Goal: Find specific page/section: Find specific page/section

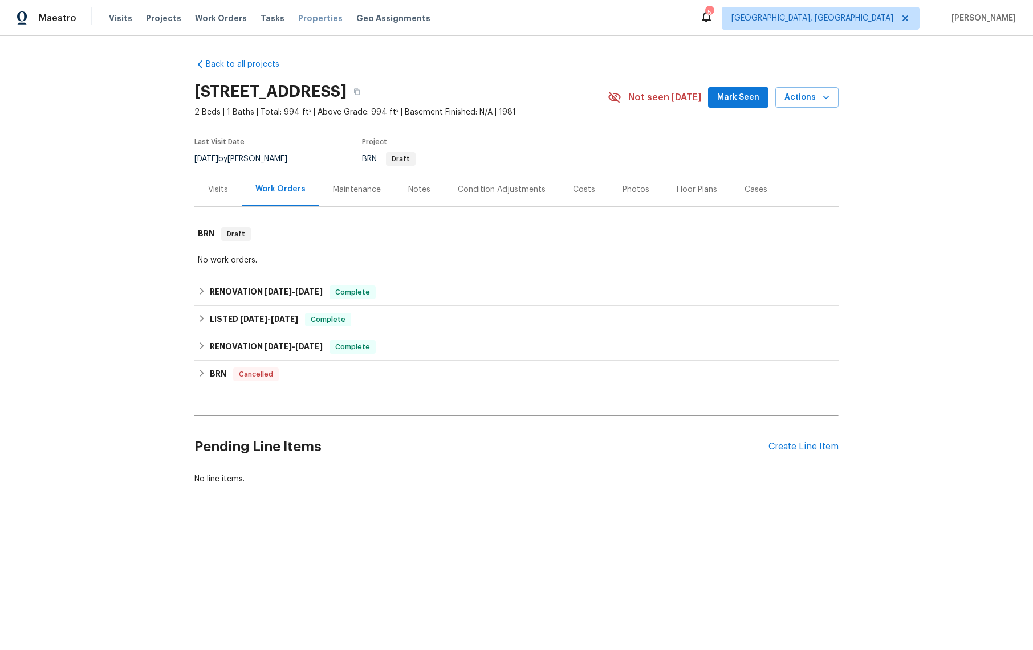
click at [301, 18] on span "Properties" at bounding box center [320, 18] width 44 height 11
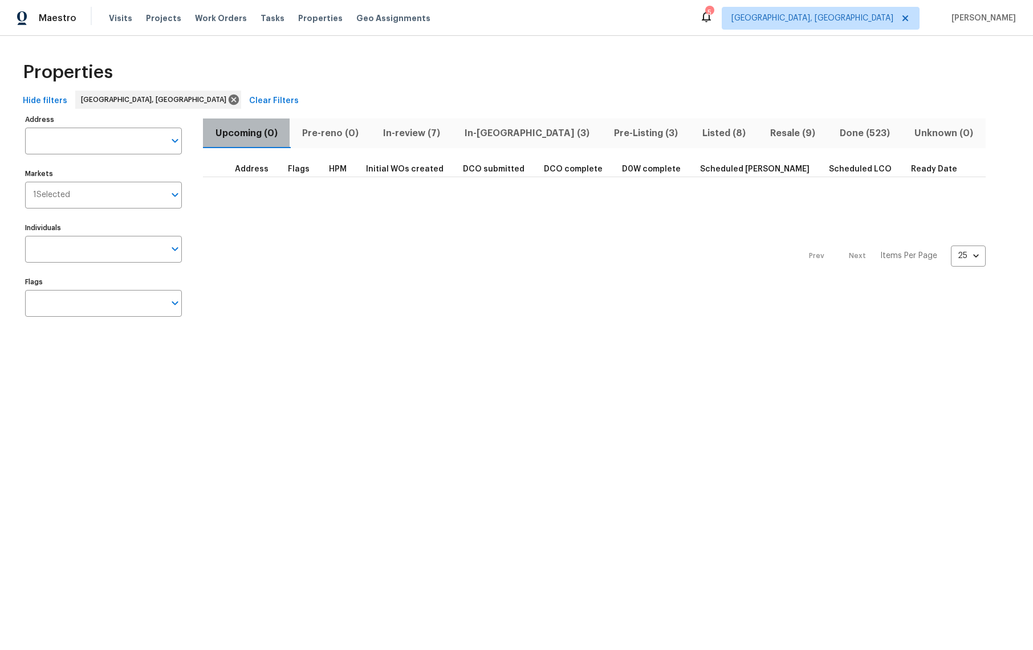
click at [229, 135] on span "Upcoming (0)" at bounding box center [246, 133] width 73 height 16
click at [421, 132] on span "In-review (7)" at bounding box center [411, 133] width 68 height 16
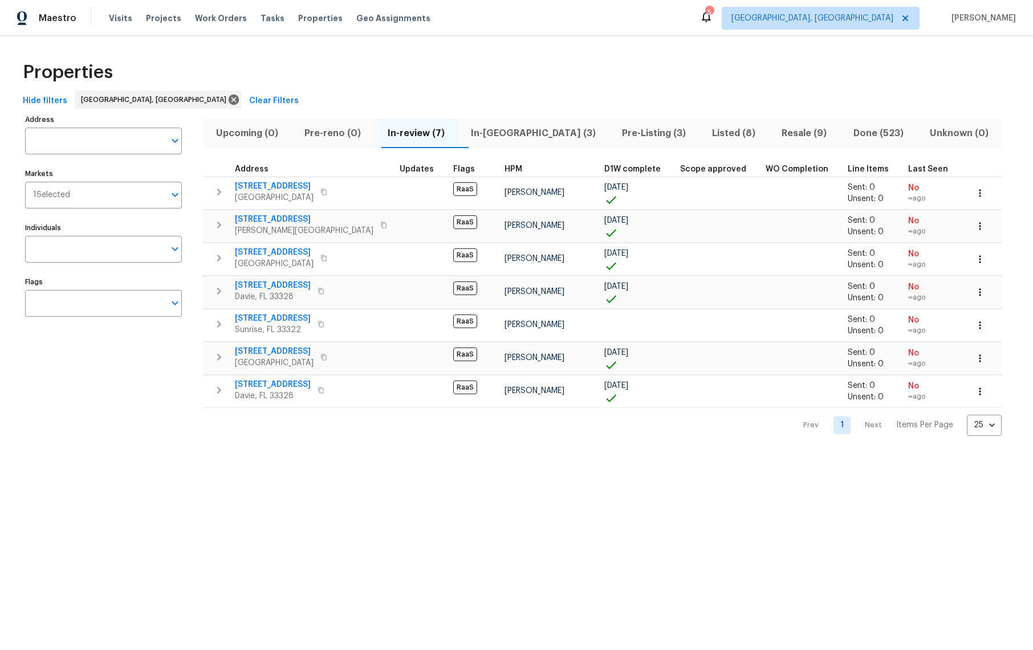
click at [526, 142] on button "In-[GEOGRAPHIC_DATA] (3)" at bounding box center [533, 134] width 151 height 30
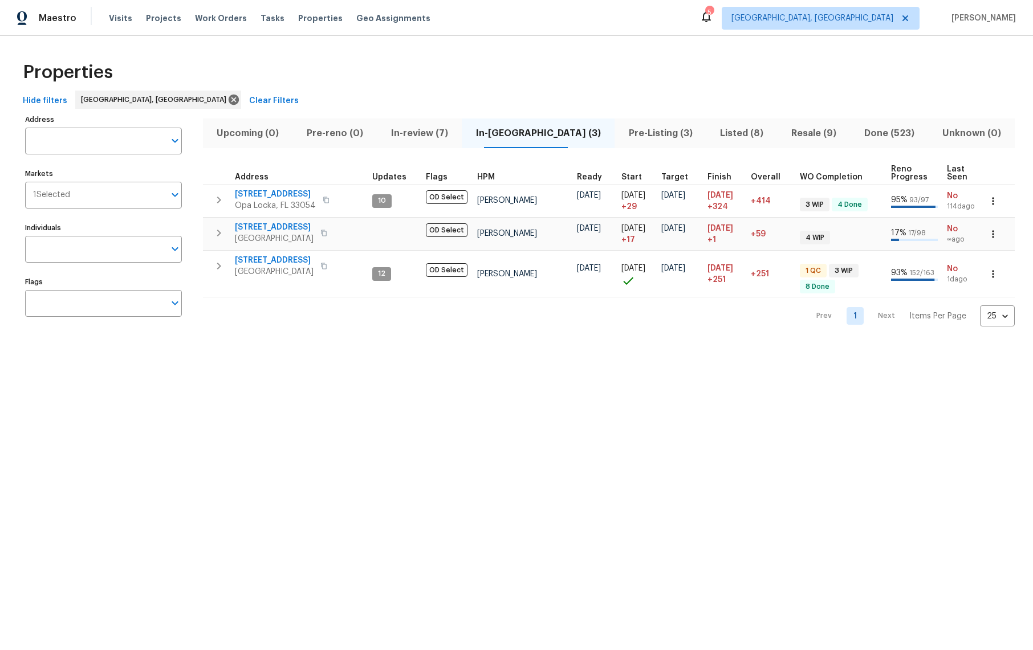
click at [626, 131] on span "Pre-Listing (3)" at bounding box center [660, 133] width 78 height 16
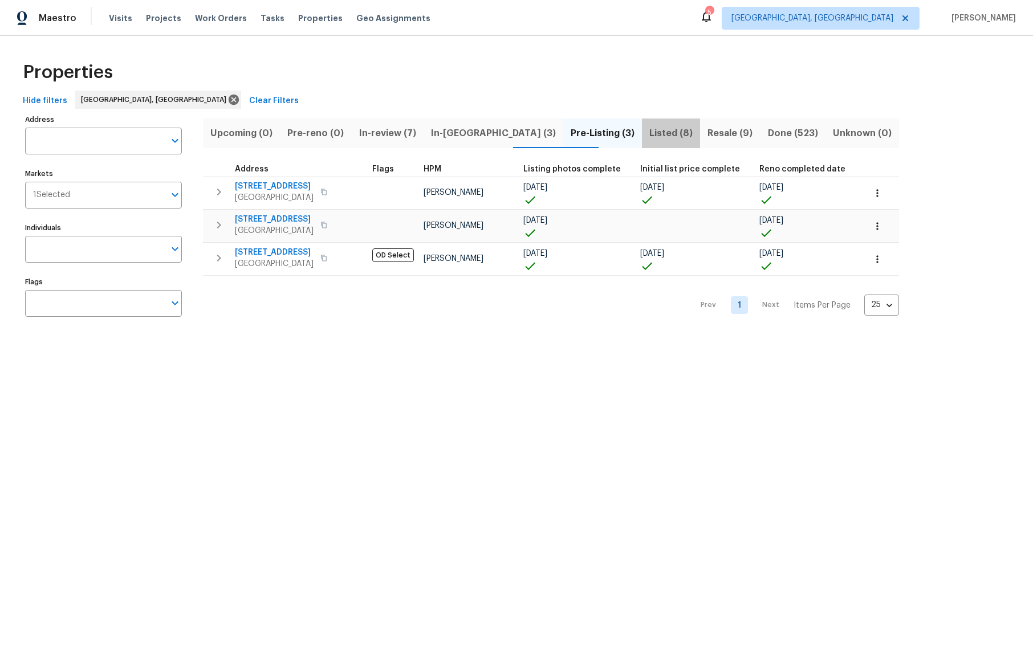
click at [649, 131] on span "Listed (8)" at bounding box center [671, 133] width 44 height 16
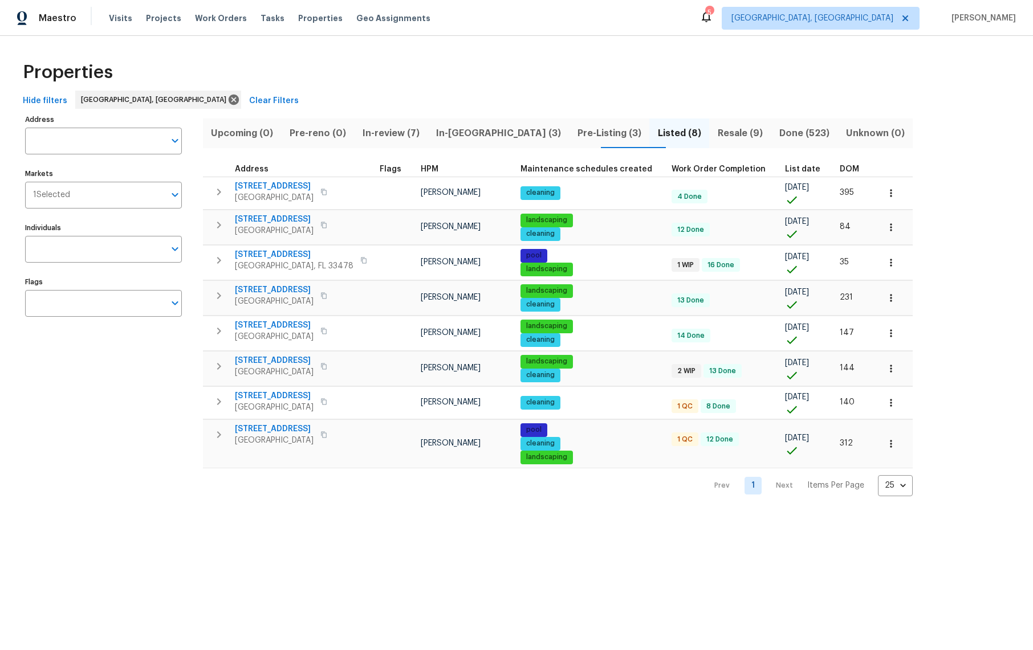
click at [716, 134] on span "Resale (9)" at bounding box center [740, 133] width 48 height 16
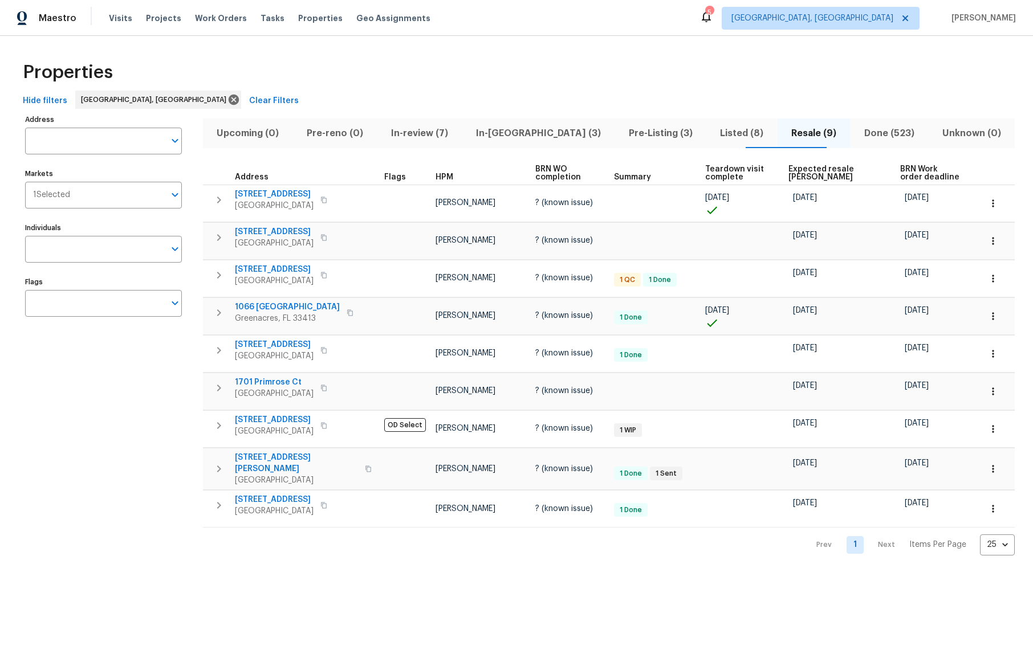
click at [243, 139] on span "Upcoming (0)" at bounding box center [248, 133] width 76 height 16
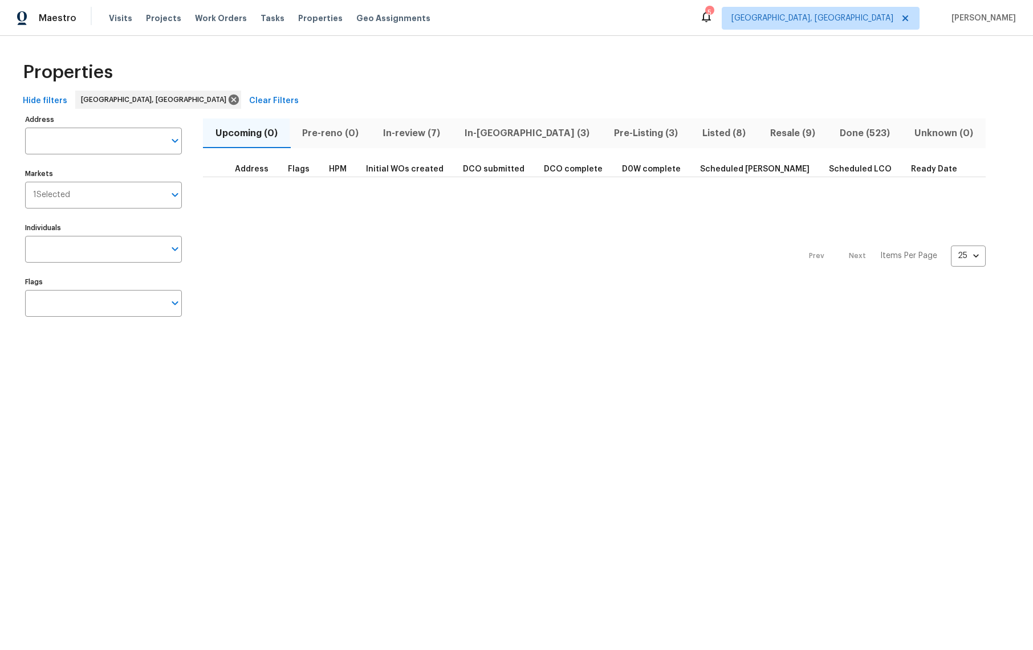
click at [733, 166] on span "Scheduled COE" at bounding box center [754, 169] width 109 height 8
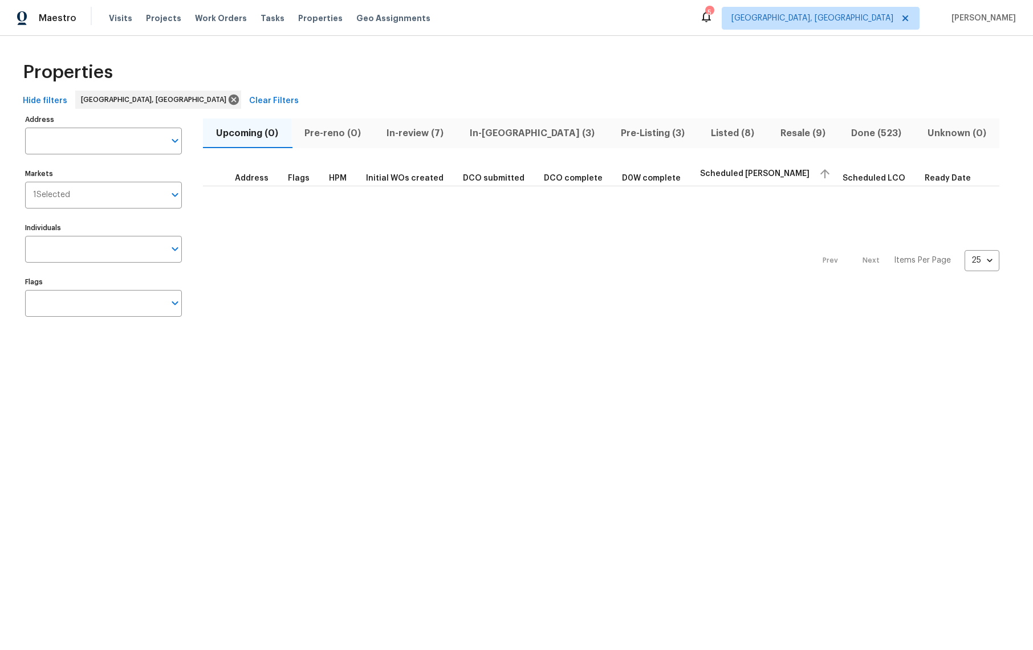
click at [651, 174] on span "D0W complete" at bounding box center [651, 178] width 59 height 8
click at [259, 179] on span "Address" at bounding box center [252, 178] width 34 height 8
click at [293, 180] on span "Flags" at bounding box center [299, 178] width 22 height 8
click at [335, 178] on span "HPM" at bounding box center [338, 178] width 18 height 8
click at [395, 181] on span "Initial WOs created" at bounding box center [419, 178] width 78 height 8
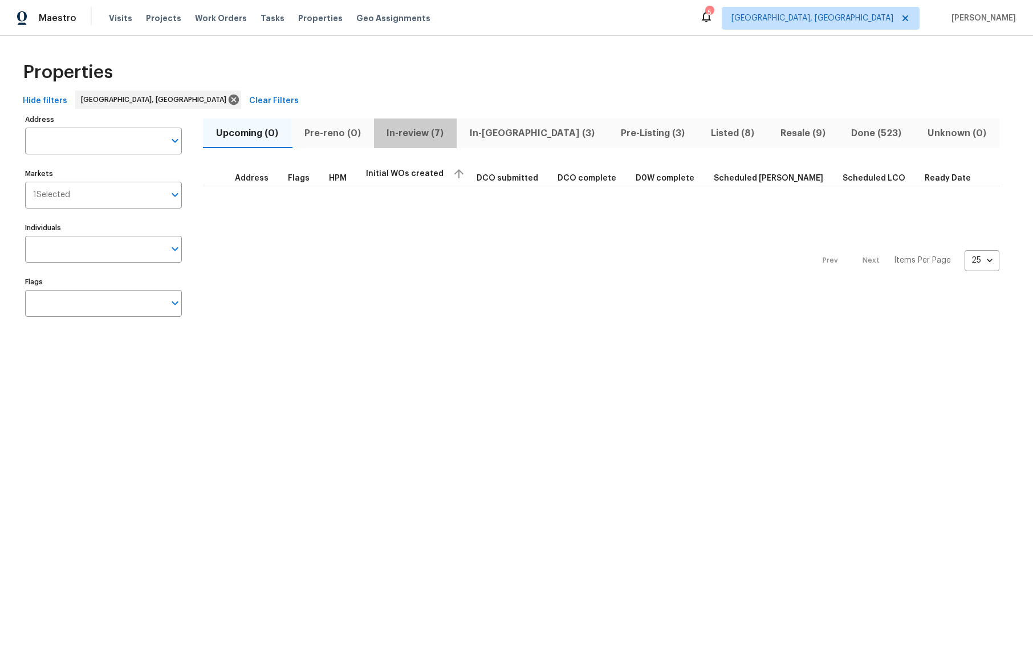
click at [409, 137] on span "In-review (7)" at bounding box center [416, 133] width 70 height 16
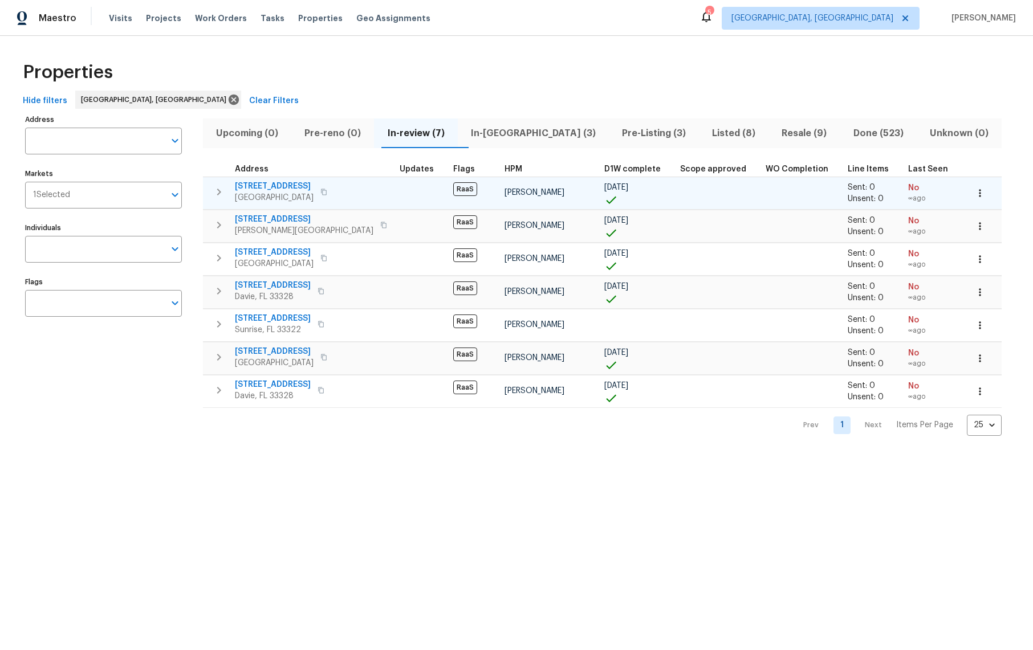
click at [274, 186] on span "11102 Alameda Bay Ct" at bounding box center [274, 186] width 79 height 11
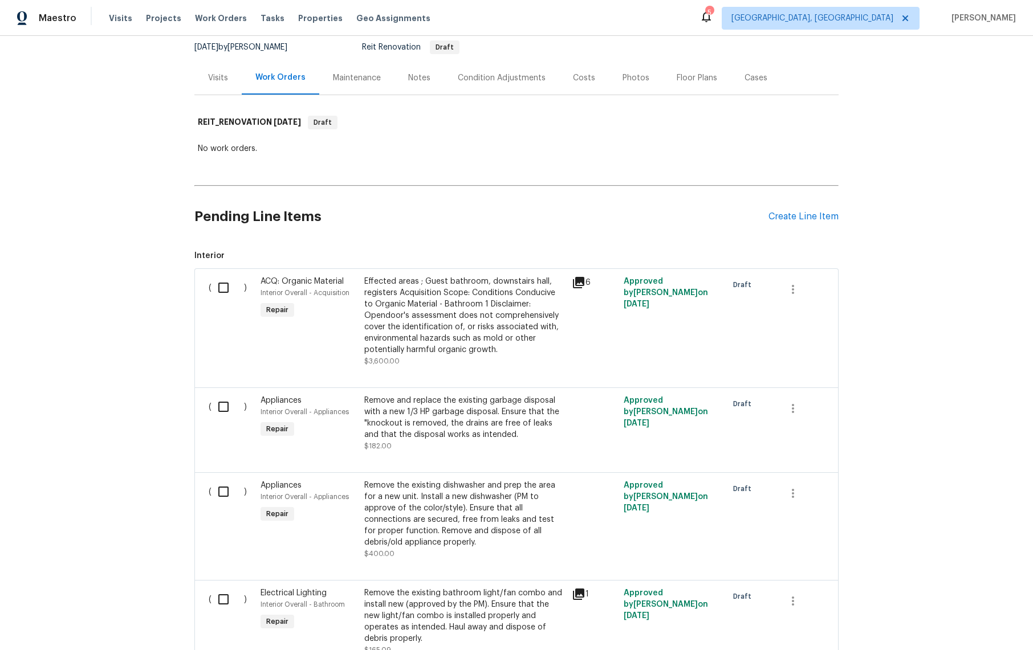
scroll to position [121, 0]
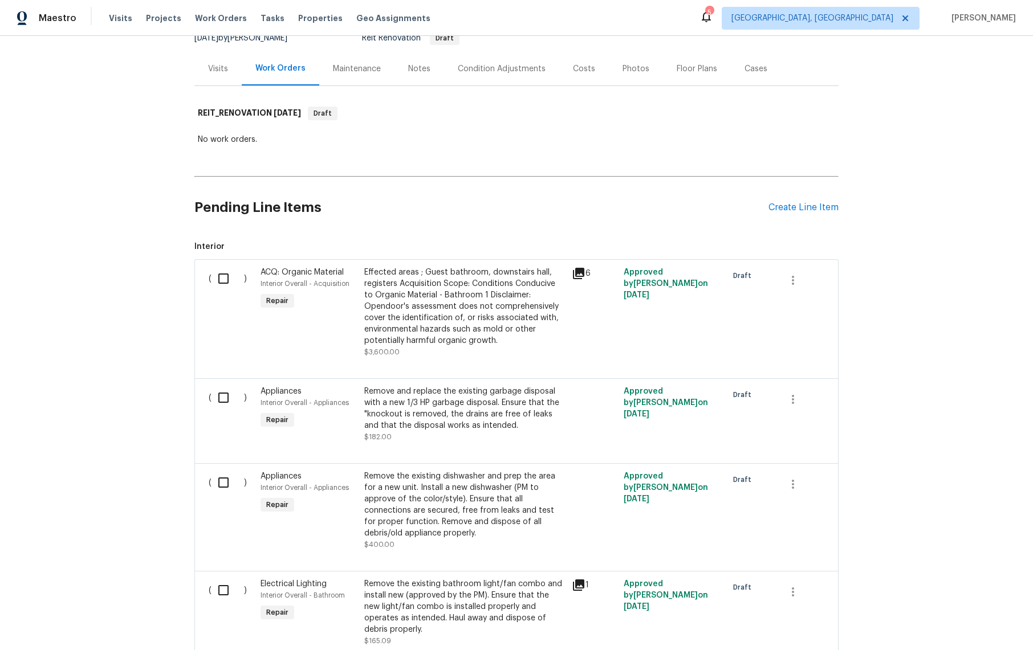
click at [573, 275] on icon at bounding box center [578, 273] width 11 height 11
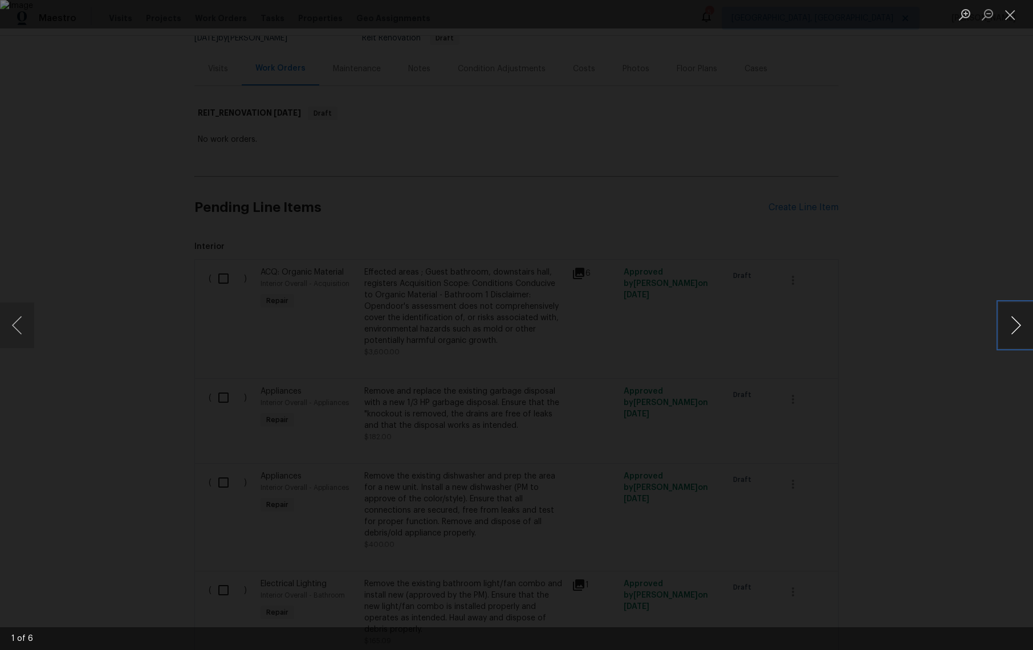
click at [1016, 336] on button "Next image" at bounding box center [1015, 326] width 34 height 46
click at [1016, 337] on button "Next image" at bounding box center [1015, 326] width 34 height 46
click at [1016, 336] on button "Next image" at bounding box center [1015, 326] width 34 height 46
click at [961, 370] on div "Lightbox" at bounding box center [516, 325] width 1033 height 650
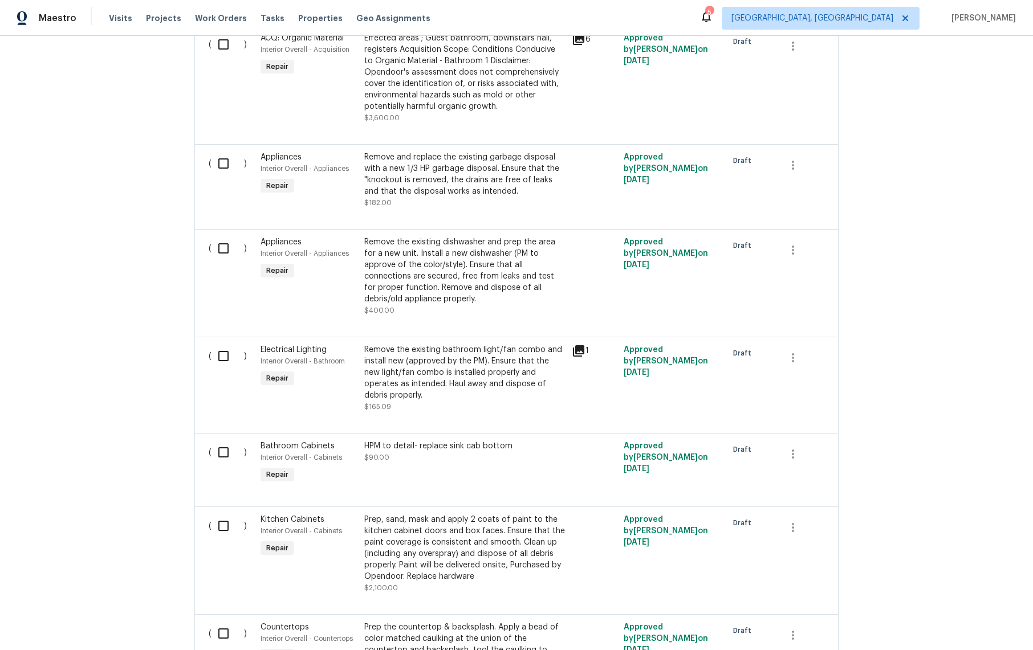
scroll to position [371, 0]
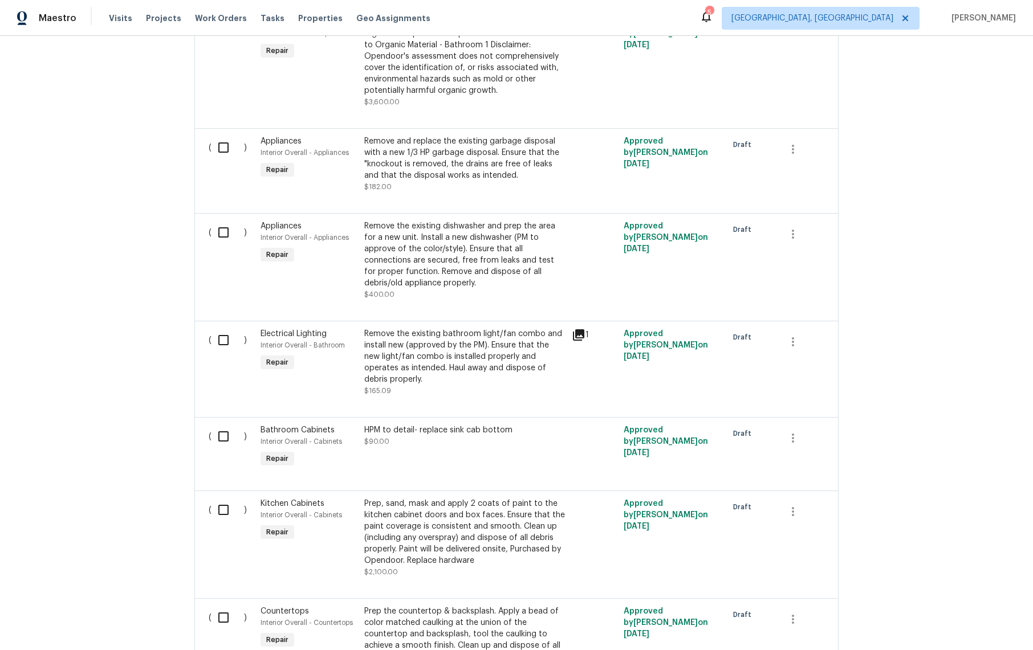
click at [578, 340] on icon at bounding box center [579, 335] width 14 height 14
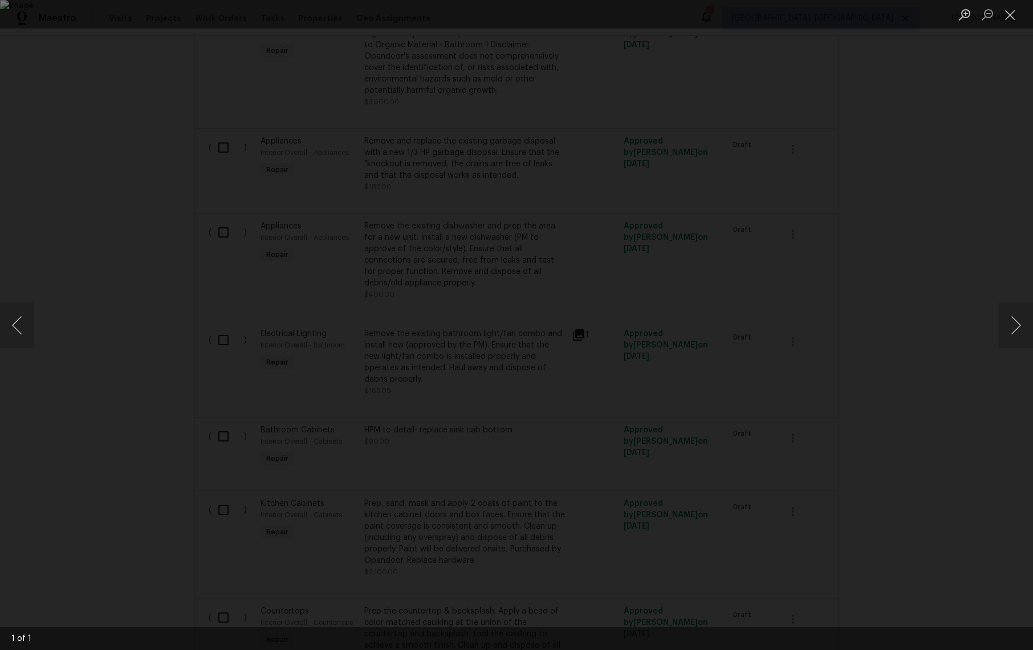
click at [944, 308] on div "Lightbox" at bounding box center [516, 325] width 1033 height 650
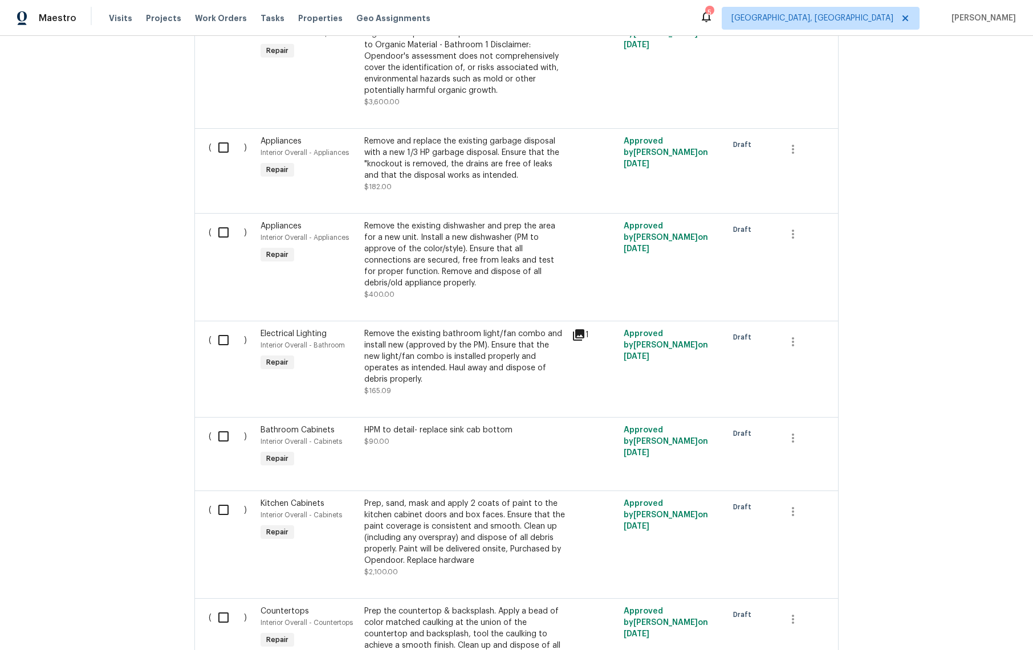
click at [475, 145] on div "Remove and replace the existing garbage disposal with a new 1/3 HP garbage disp…" at bounding box center [464, 159] width 201 height 46
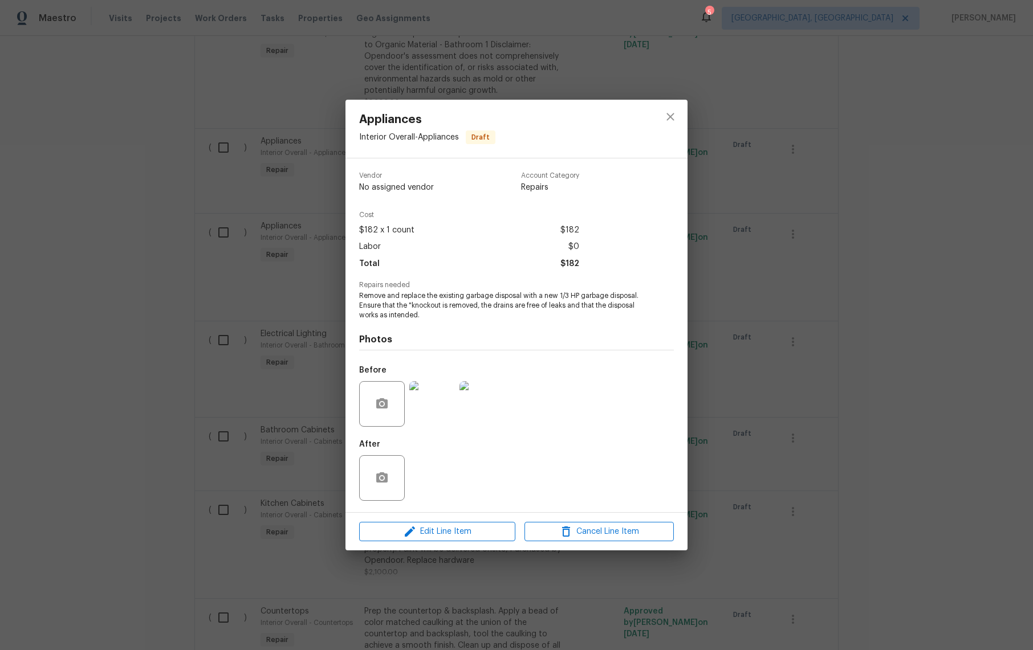
click at [813, 389] on div "Appliances Interior Overall - Appliances Draft Vendor No assigned vendor Accoun…" at bounding box center [516, 325] width 1033 height 650
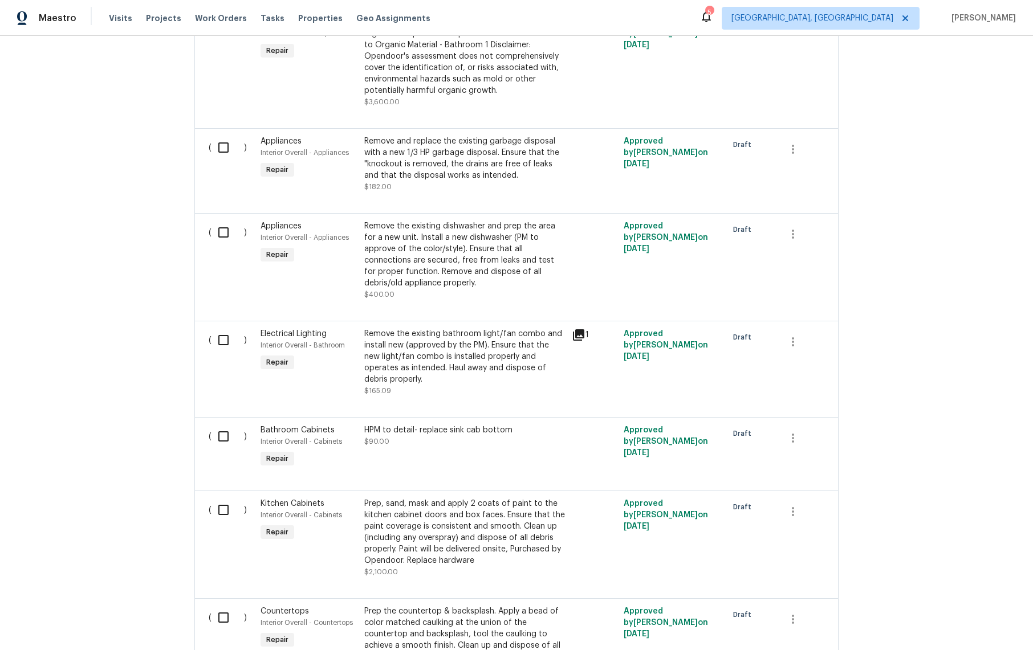
click at [576, 329] on icon at bounding box center [579, 335] width 14 height 14
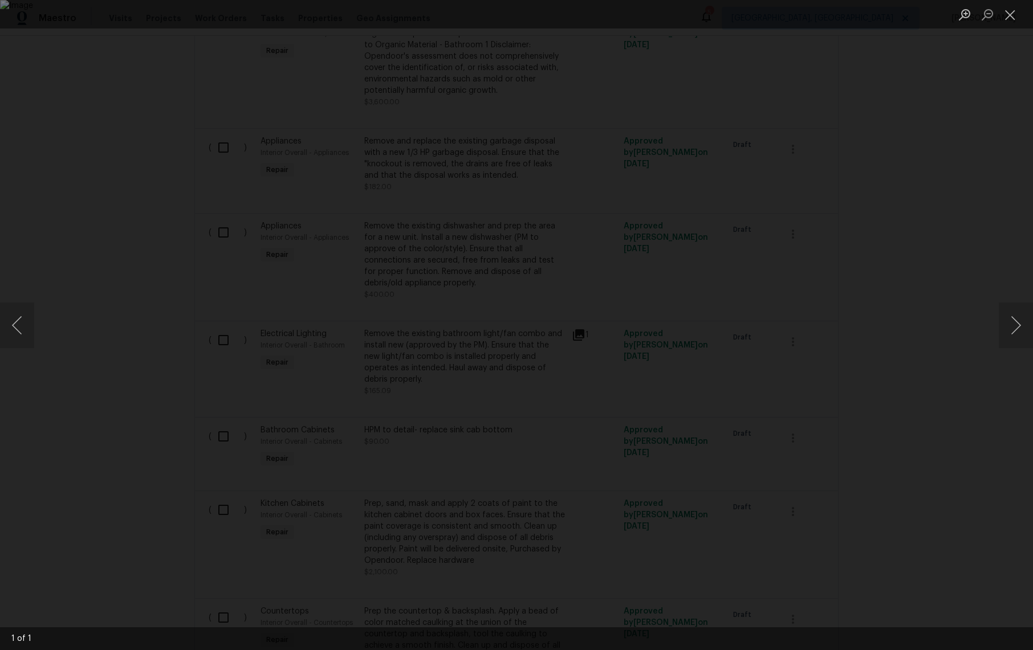
click at [956, 342] on div "Lightbox" at bounding box center [516, 325] width 1033 height 650
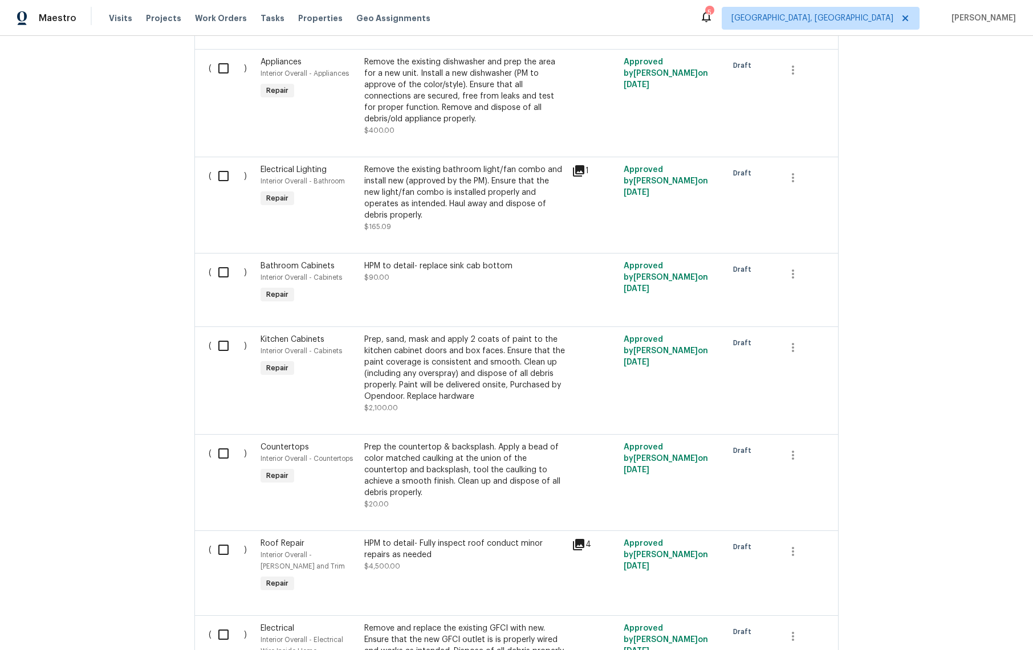
scroll to position [536, 0]
click at [568, 271] on div at bounding box center [594, 282] width 52 height 52
click at [544, 260] on div "HPM to detail- replace sink cab bottom" at bounding box center [464, 265] width 201 height 11
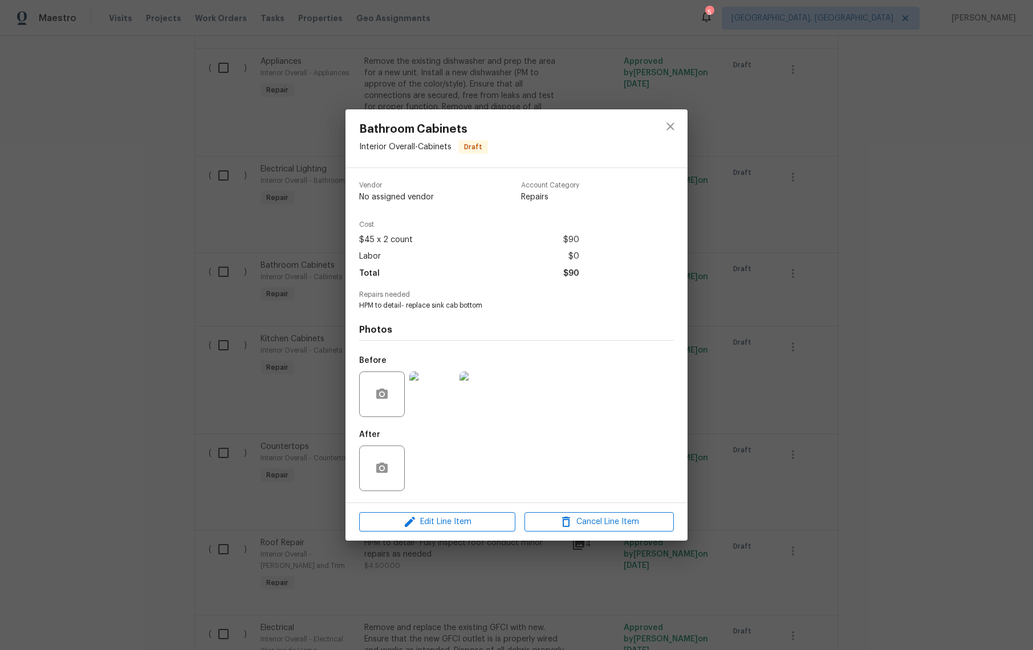
click at [870, 322] on div "Bathroom Cabinets Interior Overall - Cabinets Draft Vendor No assigned vendor A…" at bounding box center [516, 325] width 1033 height 650
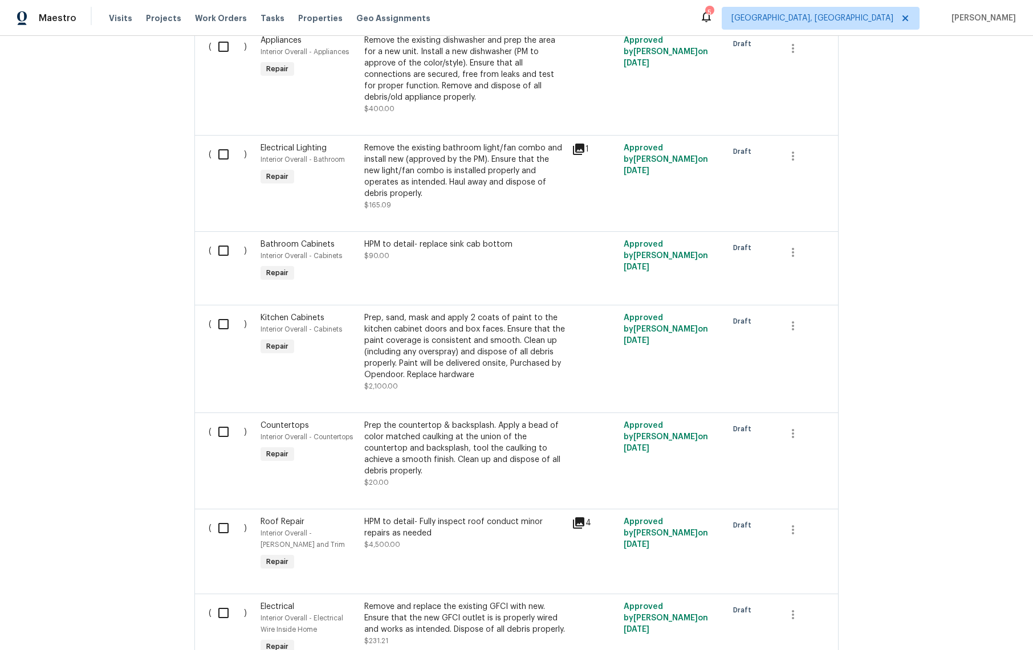
scroll to position [701, 0]
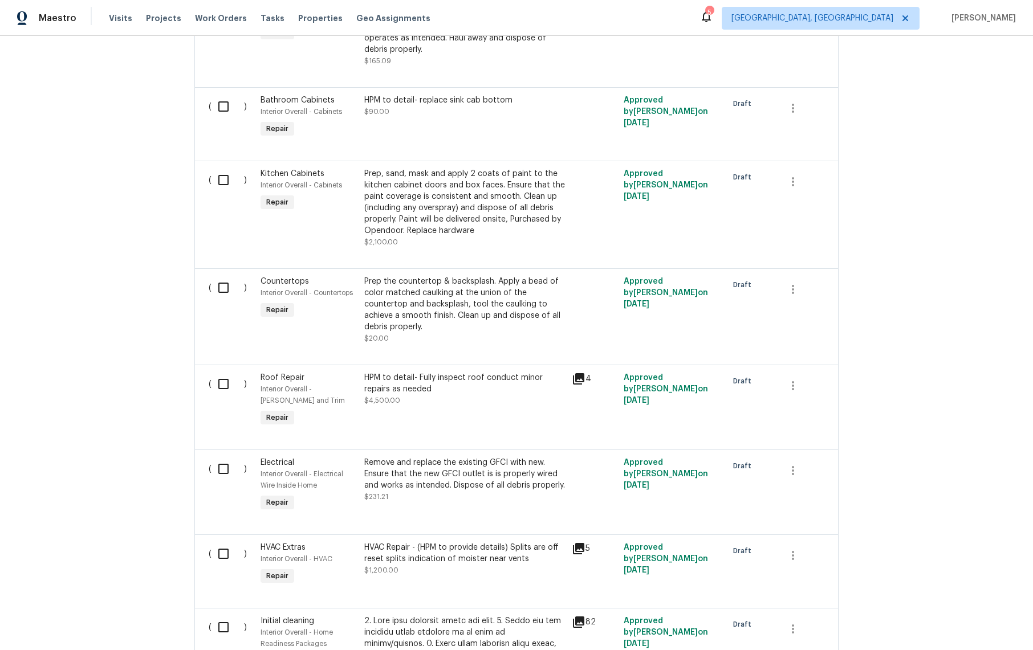
click at [413, 372] on div "HPM to detail- Fully inspect roof conduct minor repairs as needed" at bounding box center [464, 383] width 201 height 23
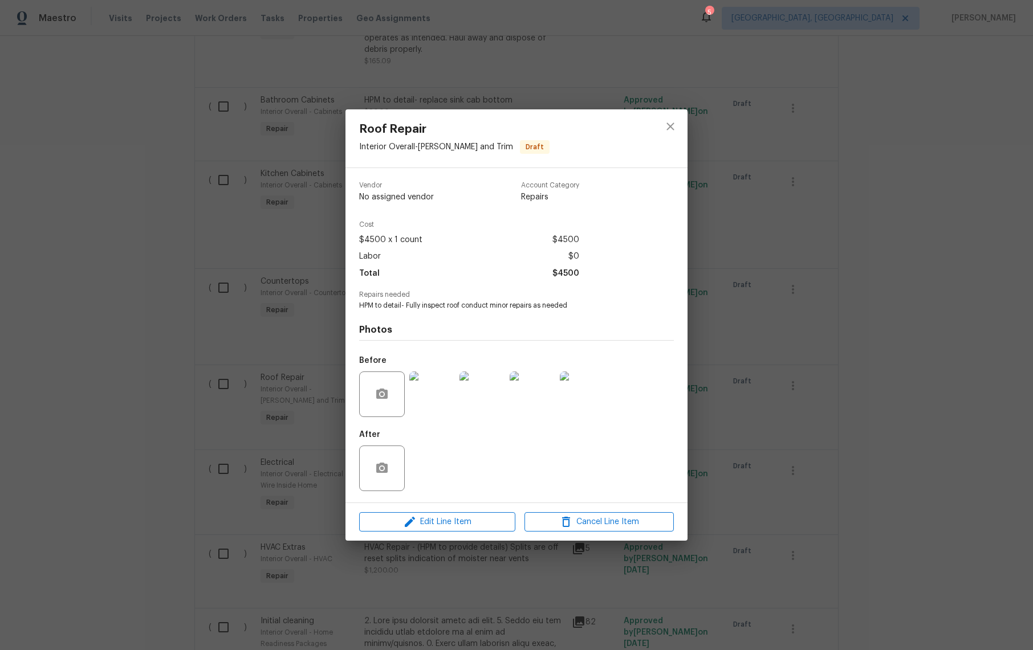
click at [437, 387] on img at bounding box center [432, 395] width 46 height 46
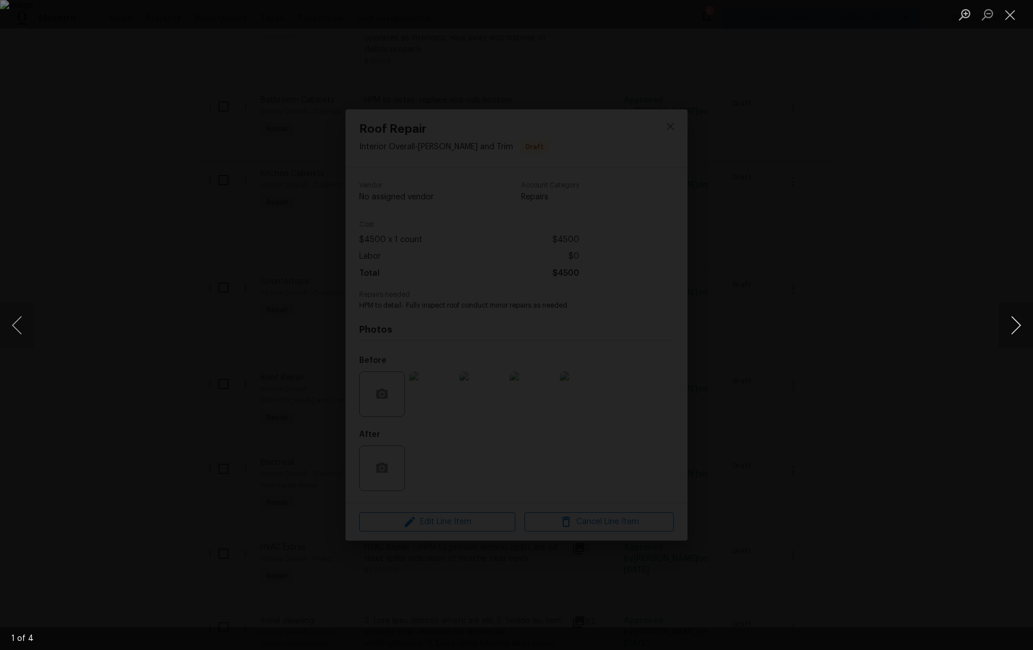
click at [1020, 324] on button "Next image" at bounding box center [1015, 326] width 34 height 46
click at [1017, 332] on button "Next image" at bounding box center [1015, 326] width 34 height 46
click at [1018, 333] on button "Next image" at bounding box center [1015, 326] width 34 height 46
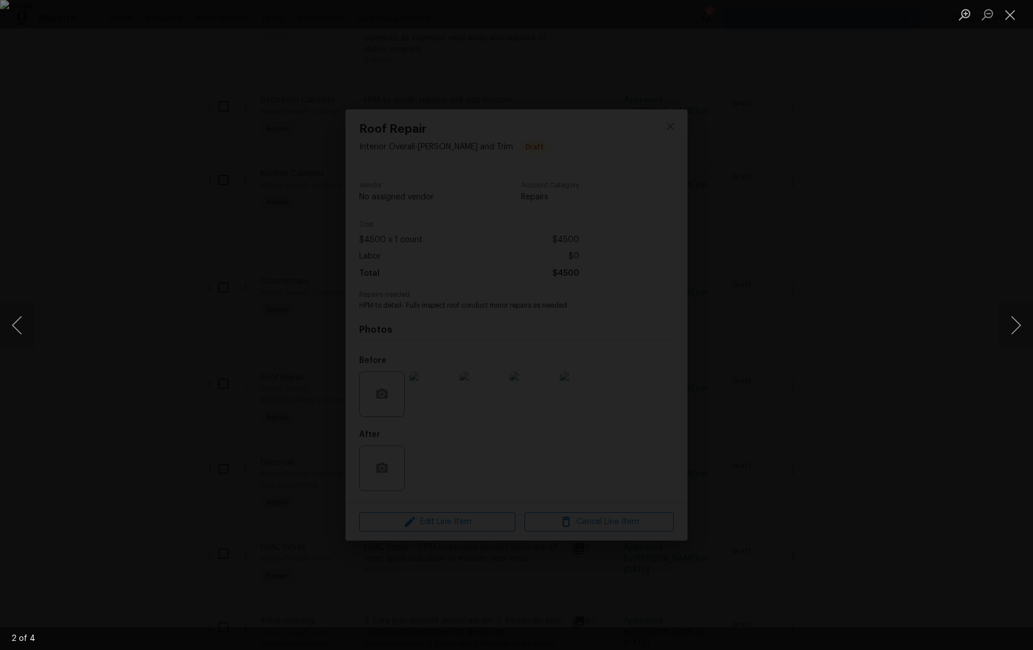
click at [941, 124] on div "Lightbox" at bounding box center [516, 325] width 1033 height 650
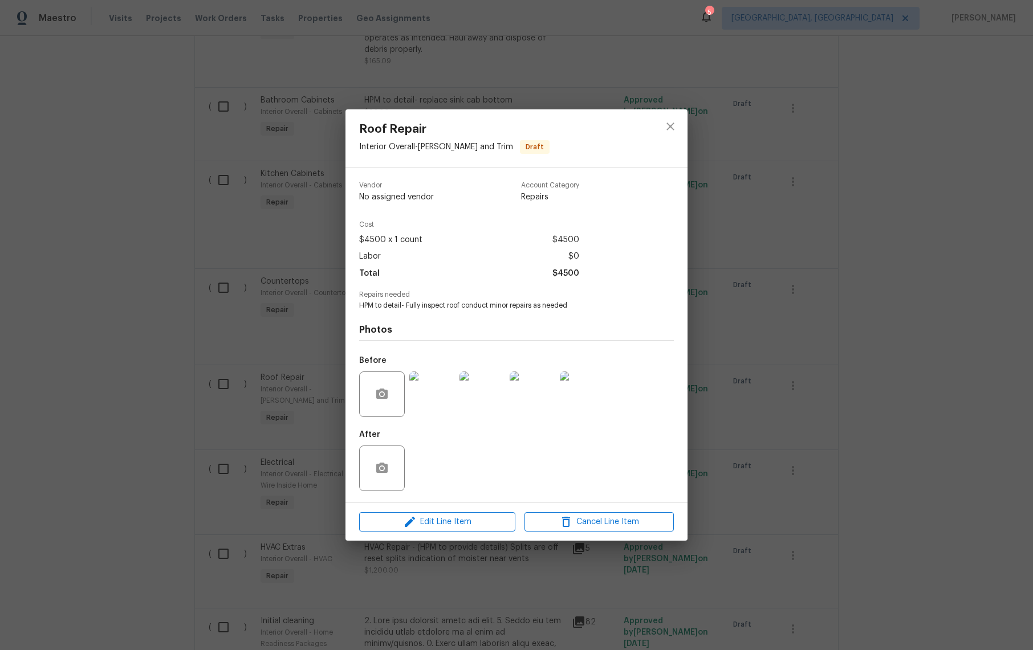
click at [799, 51] on div "Roof Repair Interior Overall - [PERSON_NAME] and Trim Draft Vendor No assigned …" at bounding box center [516, 325] width 1033 height 650
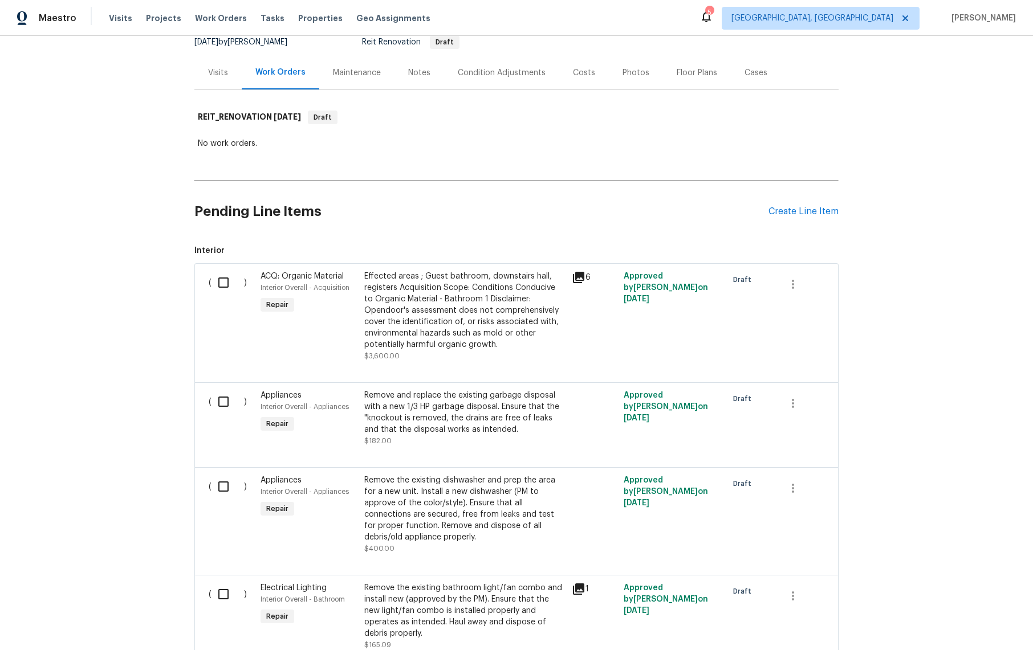
scroll to position [99, 0]
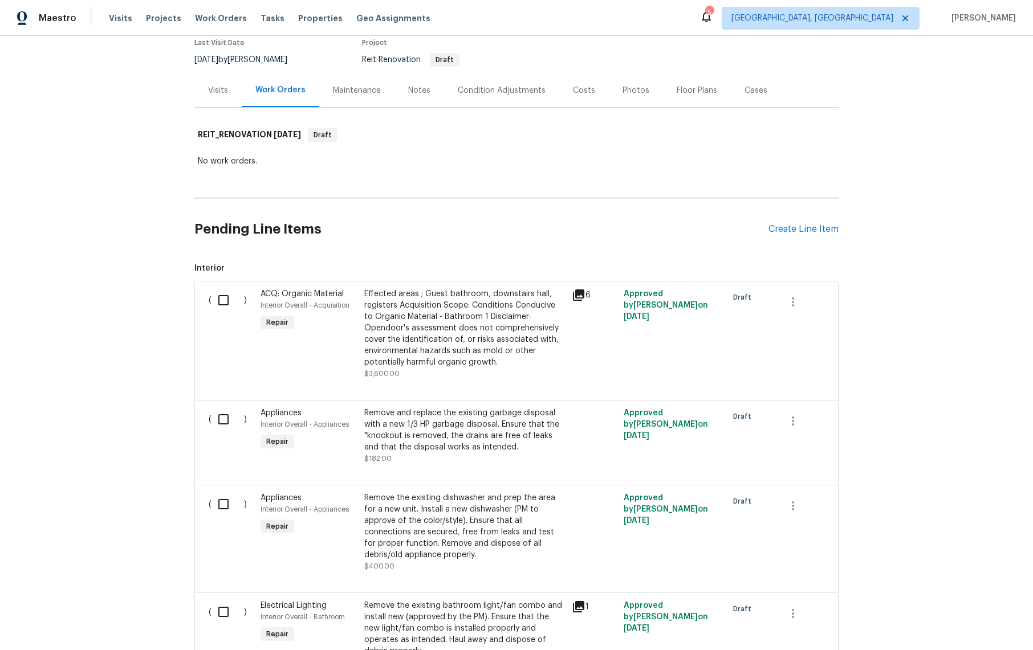
click at [573, 89] on div "Costs" at bounding box center [584, 90] width 22 height 11
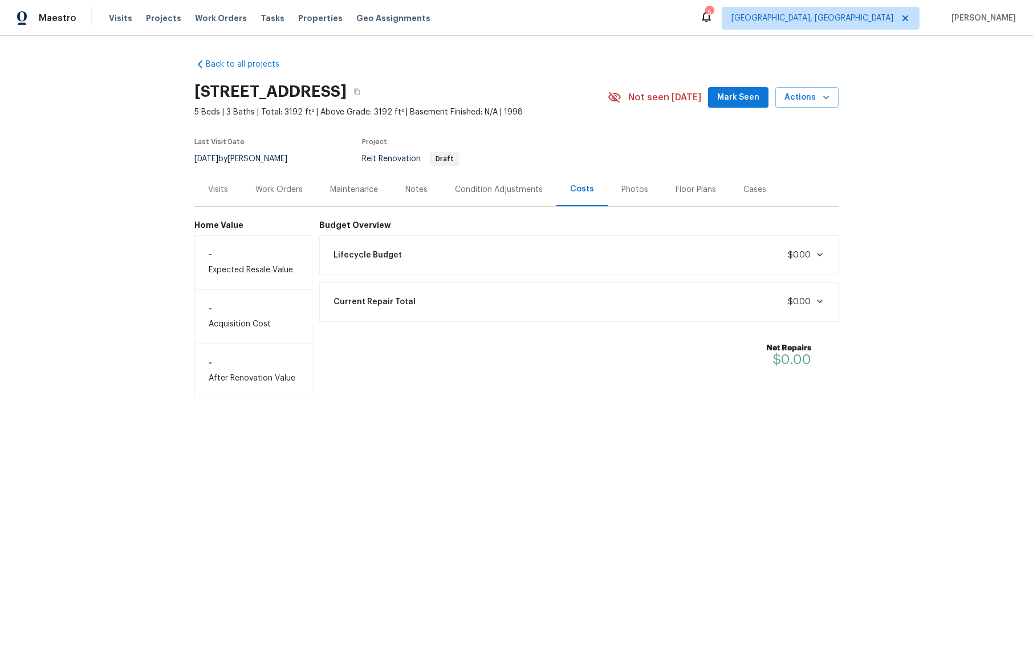
click at [815, 253] on icon at bounding box center [819, 254] width 9 height 9
click at [815, 254] on icon at bounding box center [819, 254] width 9 height 9
click at [815, 300] on icon at bounding box center [819, 301] width 9 height 9
click at [817, 301] on icon at bounding box center [820, 301] width 6 height 3
click at [488, 187] on div "Condition Adjustments" at bounding box center [499, 189] width 88 height 11
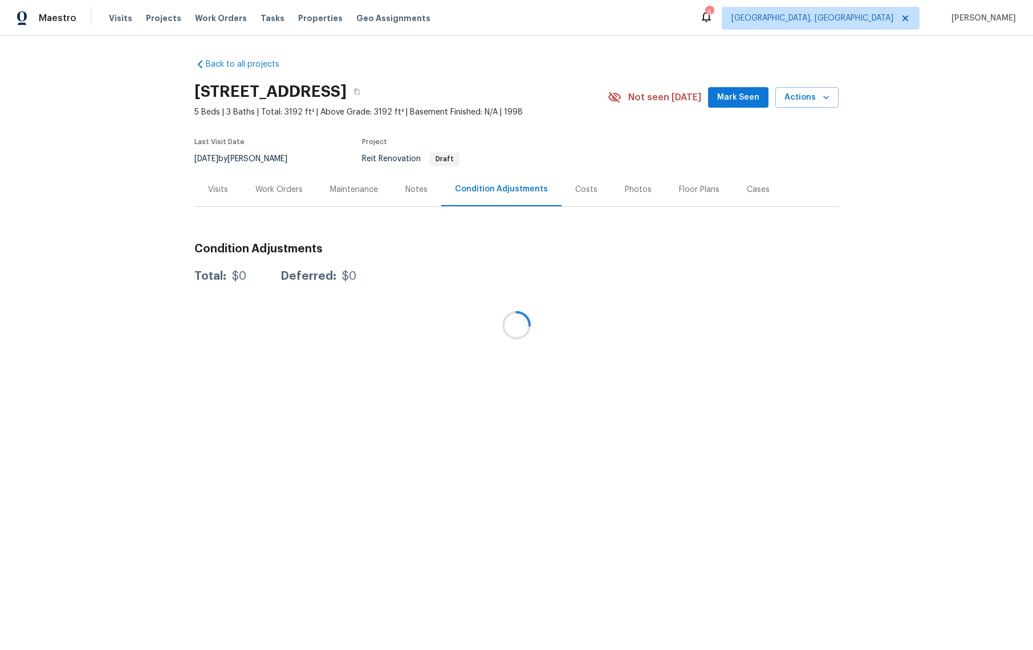
click at [415, 188] on div at bounding box center [516, 325] width 1033 height 650
click at [340, 189] on div at bounding box center [516, 325] width 1033 height 650
click at [276, 190] on div at bounding box center [516, 325] width 1033 height 650
click at [736, 101] on div at bounding box center [516, 325] width 1033 height 650
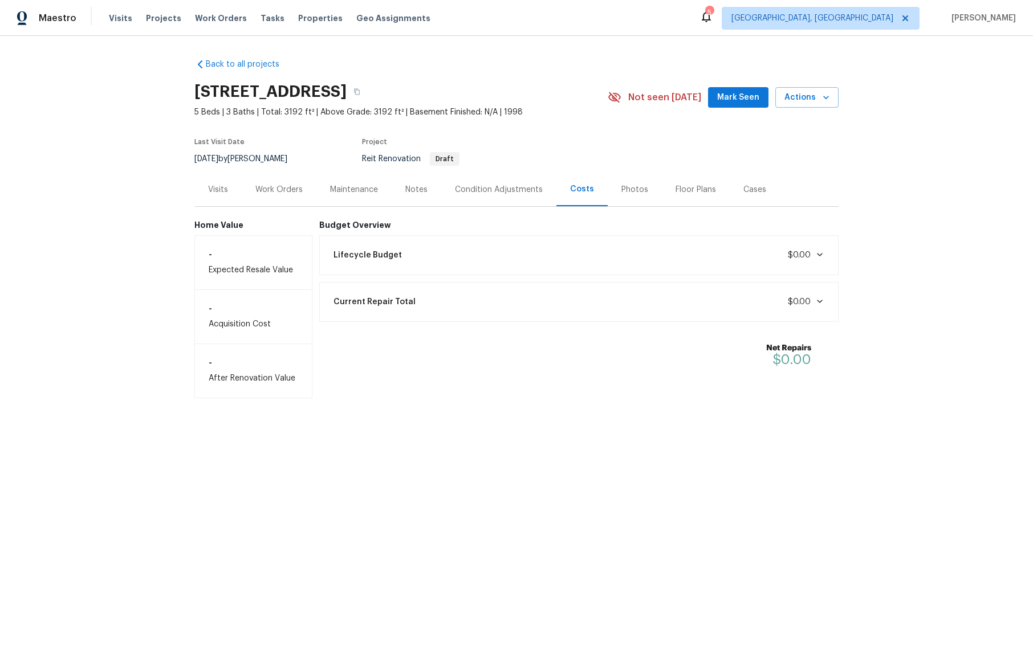
click at [286, 189] on div "Work Orders" at bounding box center [278, 189] width 47 height 11
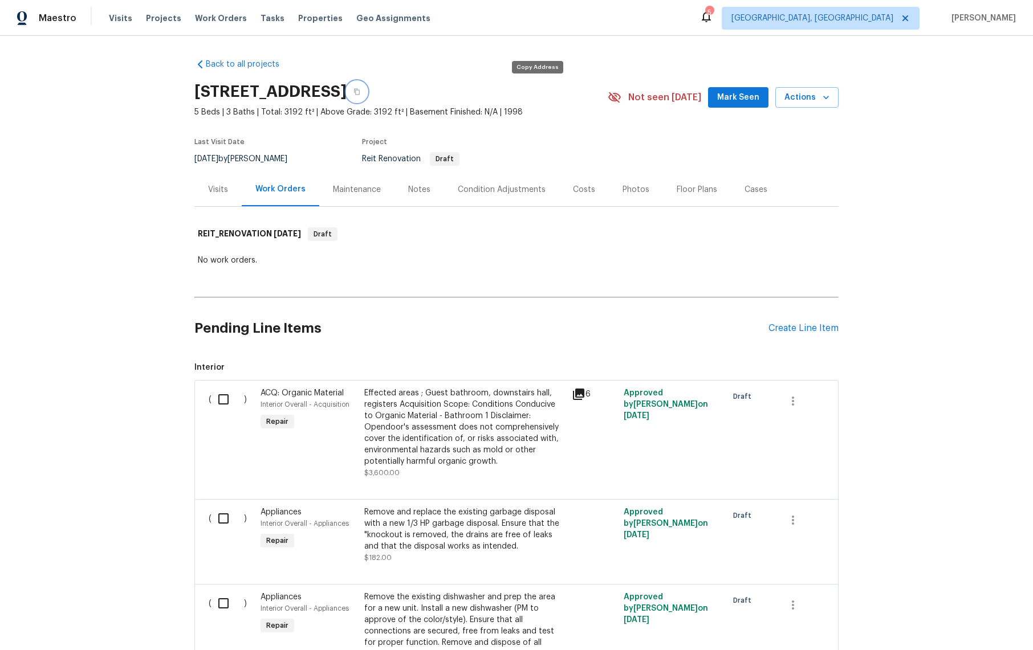
click at [360, 95] on icon "button" at bounding box center [356, 91] width 7 height 7
click at [723, 94] on span "Mark Seen" at bounding box center [738, 98] width 42 height 14
